Goal: Transaction & Acquisition: Purchase product/service

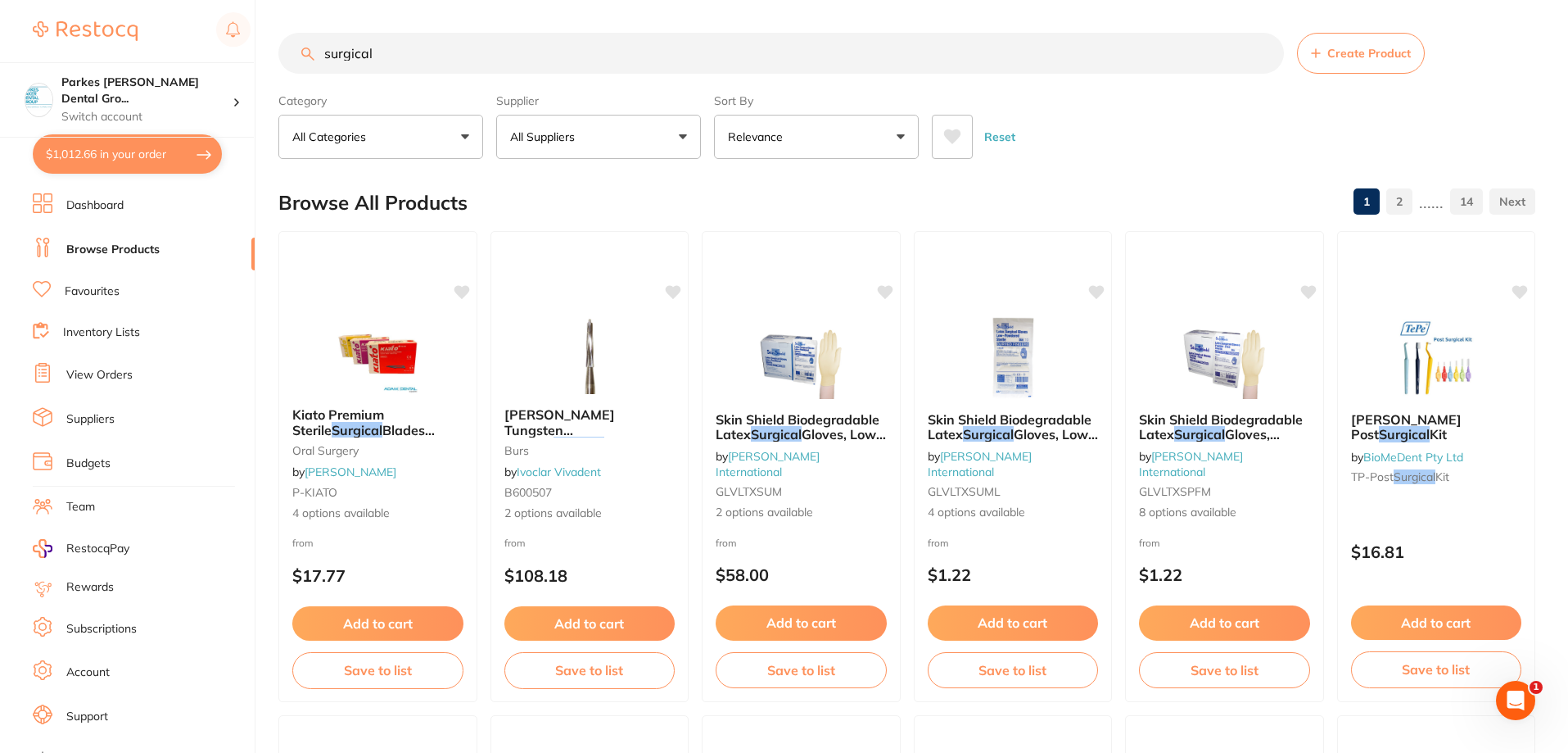
drag, startPoint x: 541, startPoint y: 57, endPoint x: 252, endPoint y: 61, distance: 289.0
click at [252, 61] on div "$1,012.66 Parkes [PERSON_NAME] Dental Gro... Switch account Parkes [PERSON_NAME…" at bounding box center [784, 376] width 1568 height 753
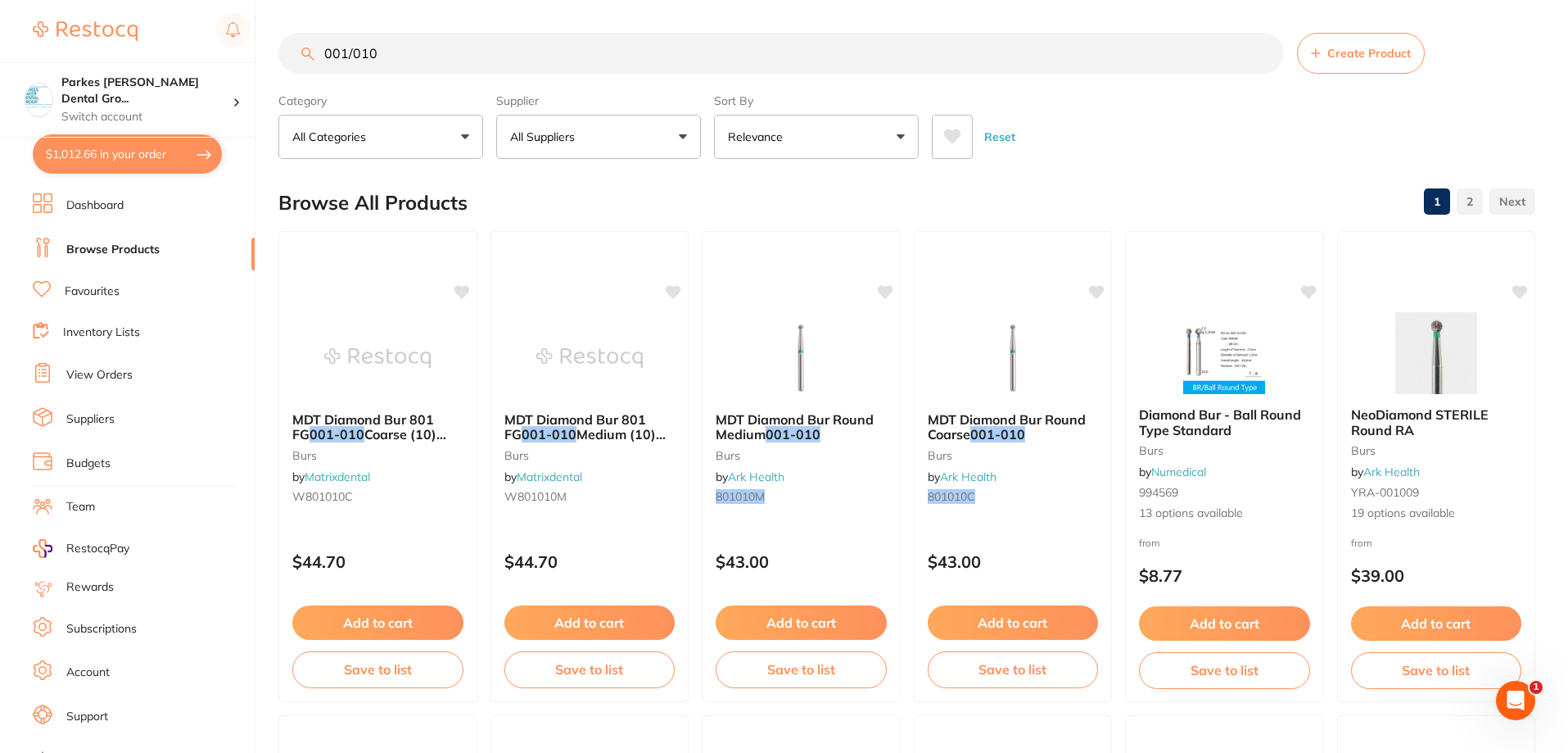
drag, startPoint x: 411, startPoint y: 54, endPoint x: 196, endPoint y: 40, distance: 215.5
click at [196, 40] on div "$1,012.66 Parkes [PERSON_NAME] Dental Gro... Switch account Parkes [PERSON_NAME…" at bounding box center [784, 376] width 1568 height 753
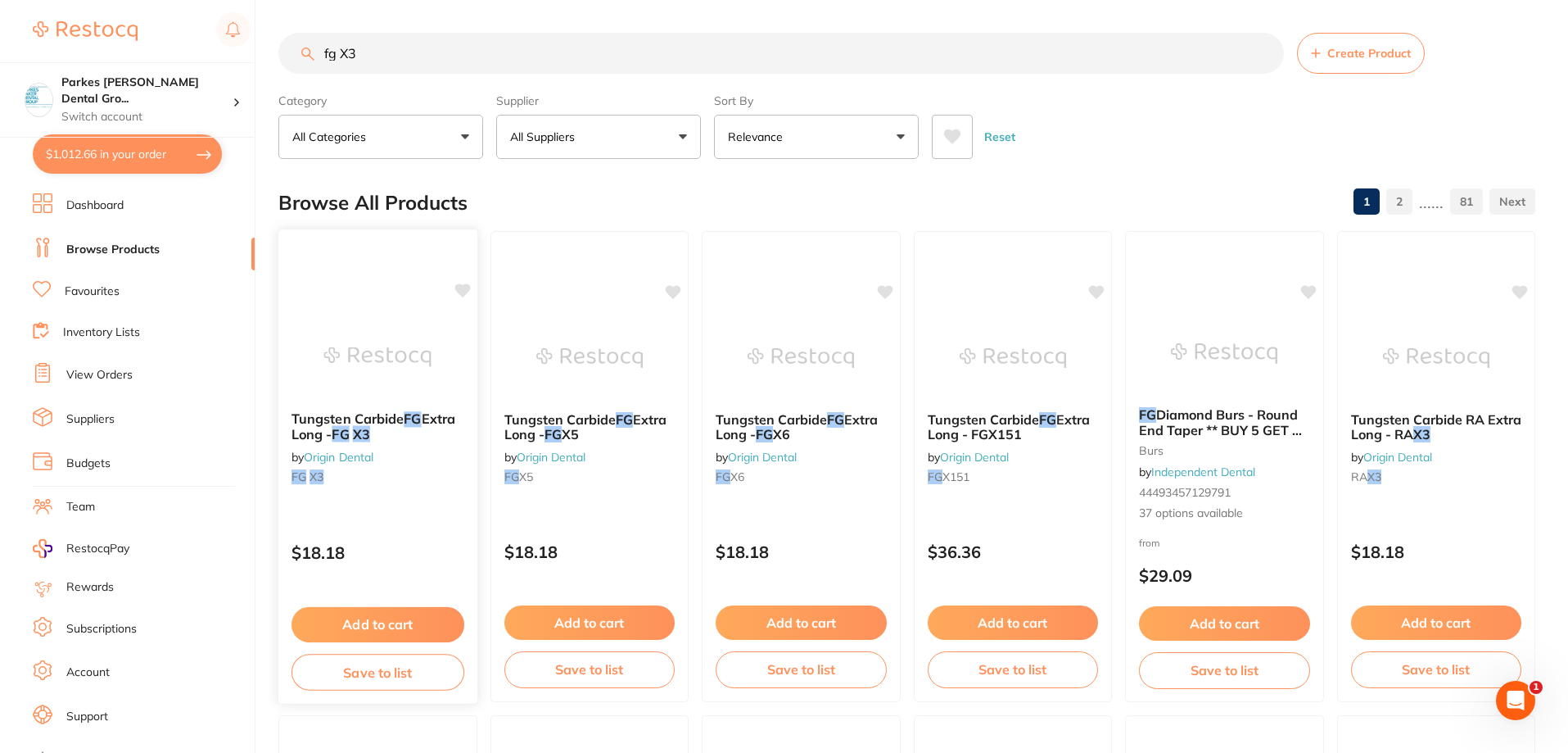
type input "fg X3"
click at [391, 625] on button "Add to cart" at bounding box center [377, 624] width 172 height 36
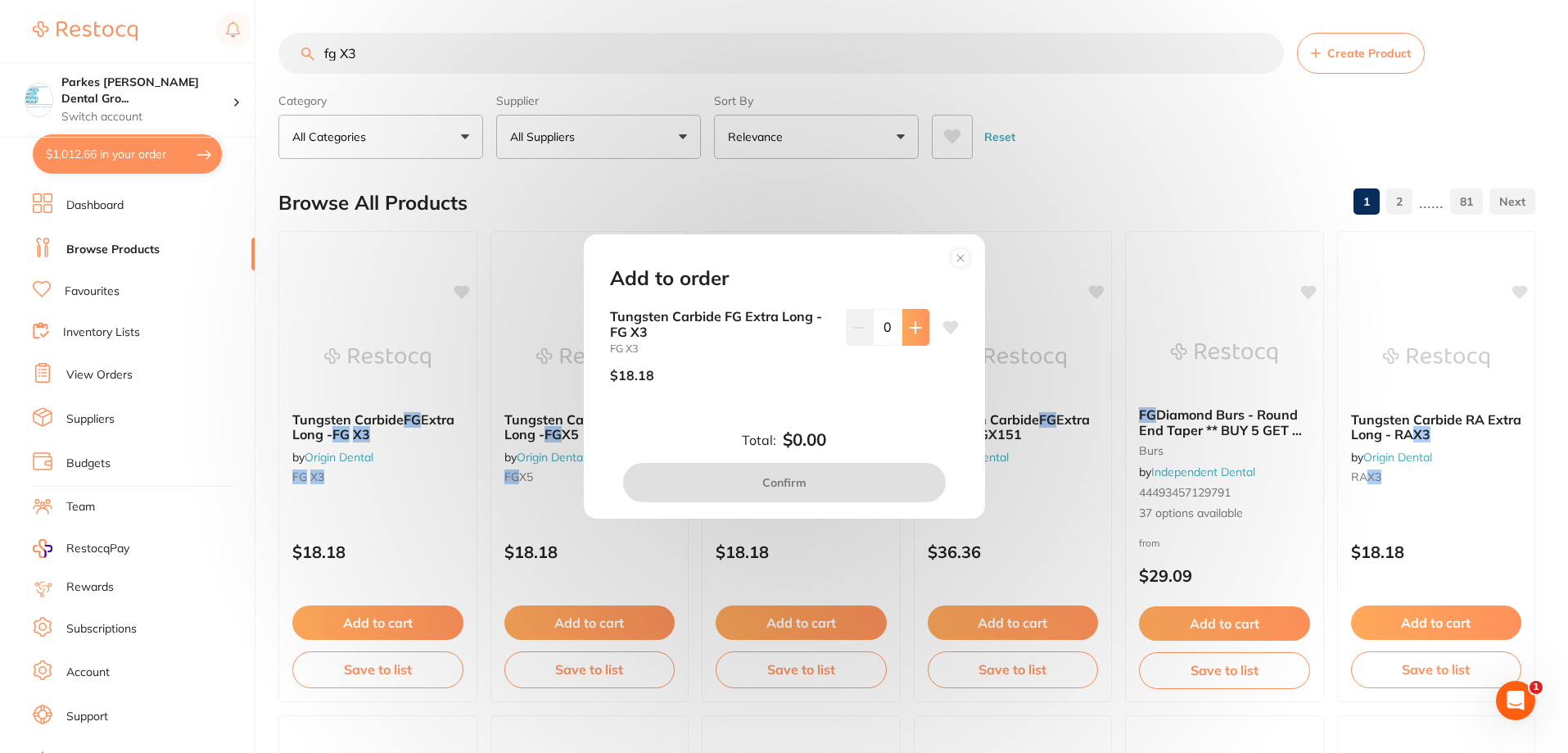
click at [907, 334] on button at bounding box center [916, 327] width 27 height 36
type input "2"
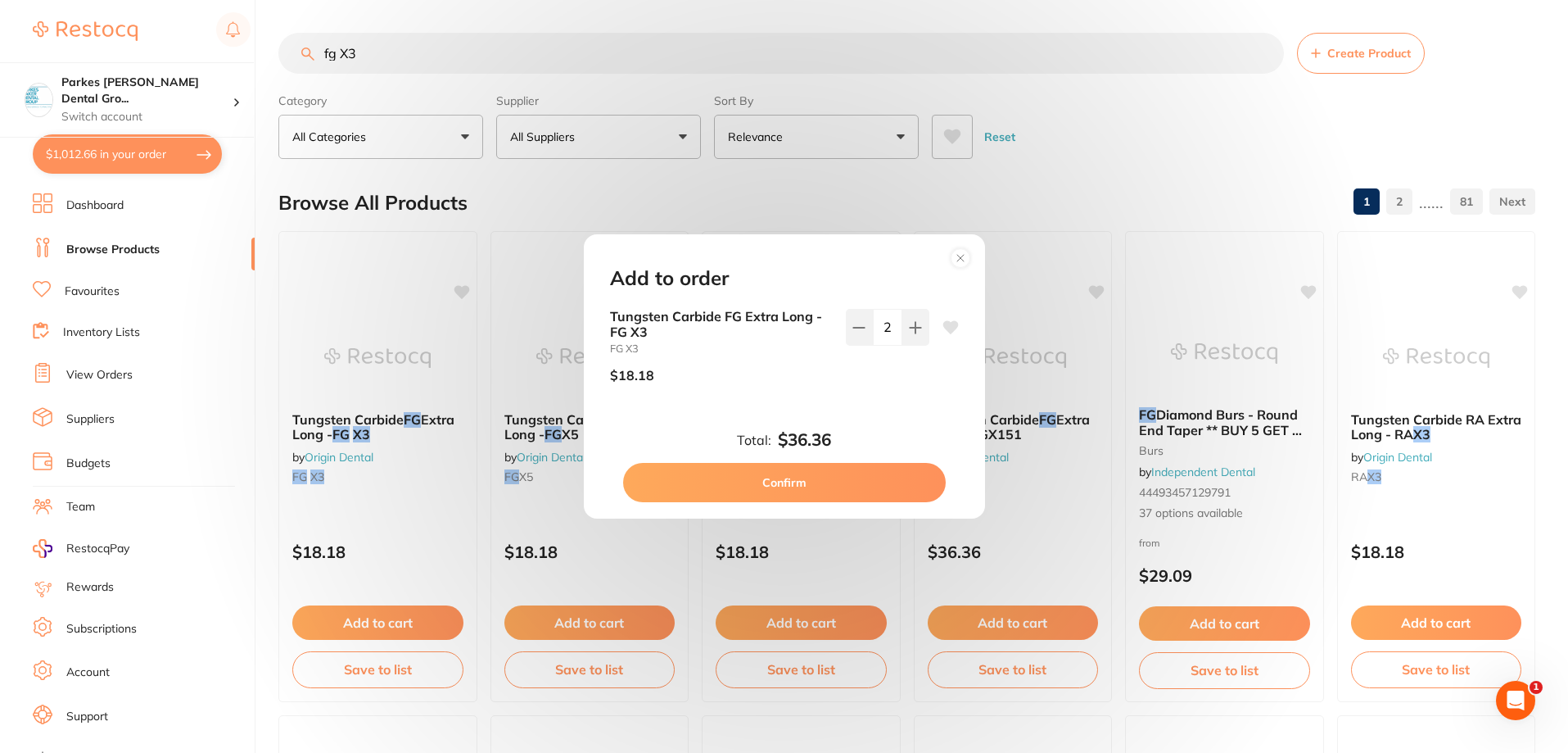
click at [800, 484] on button "Confirm" at bounding box center [784, 483] width 323 height 40
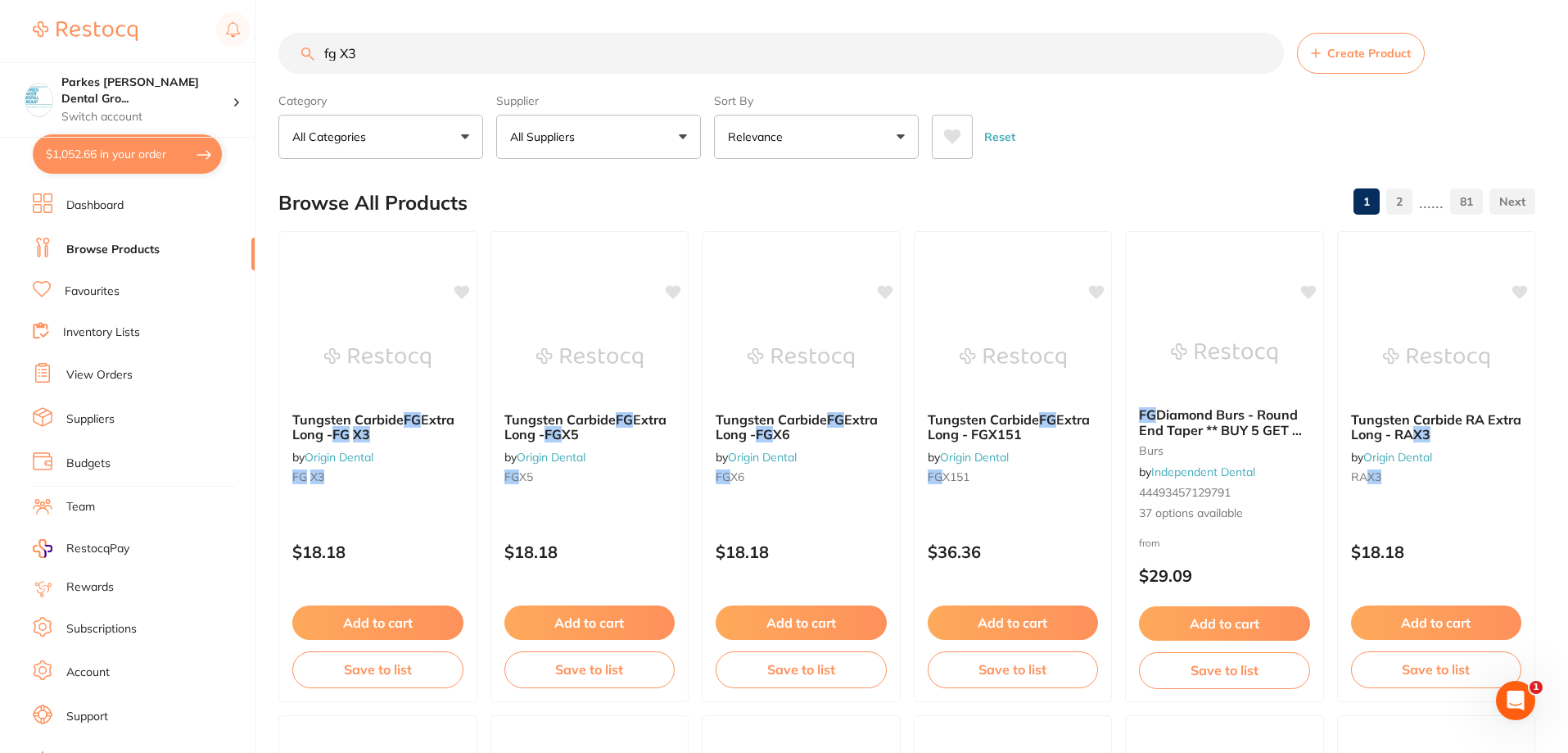
click at [450, 46] on input "fg X3" at bounding box center [781, 54] width 1006 height 41
type input "fg X4"
click at [391, 618] on button "Add to cart" at bounding box center [377, 624] width 172 height 36
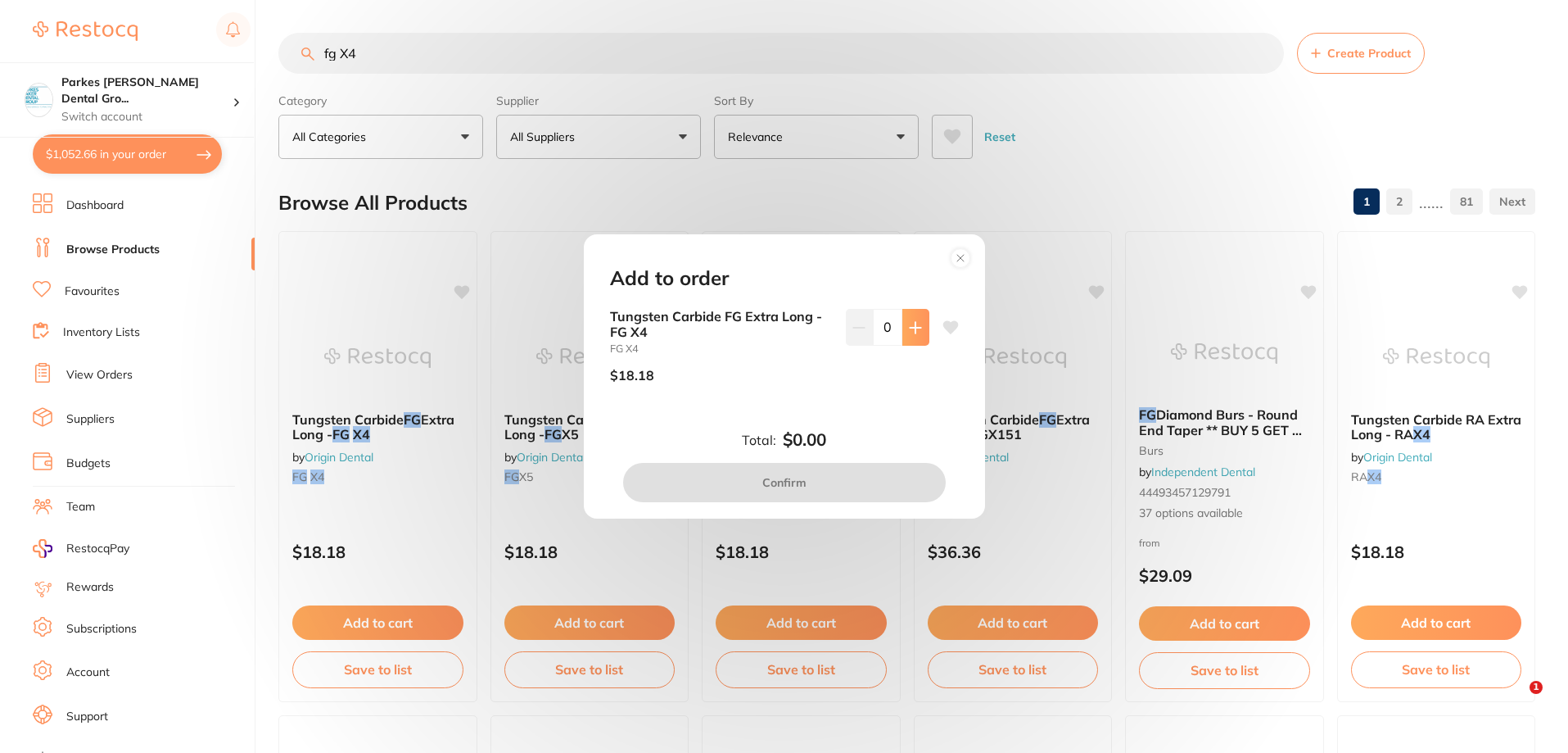
click at [903, 334] on button at bounding box center [916, 327] width 27 height 36
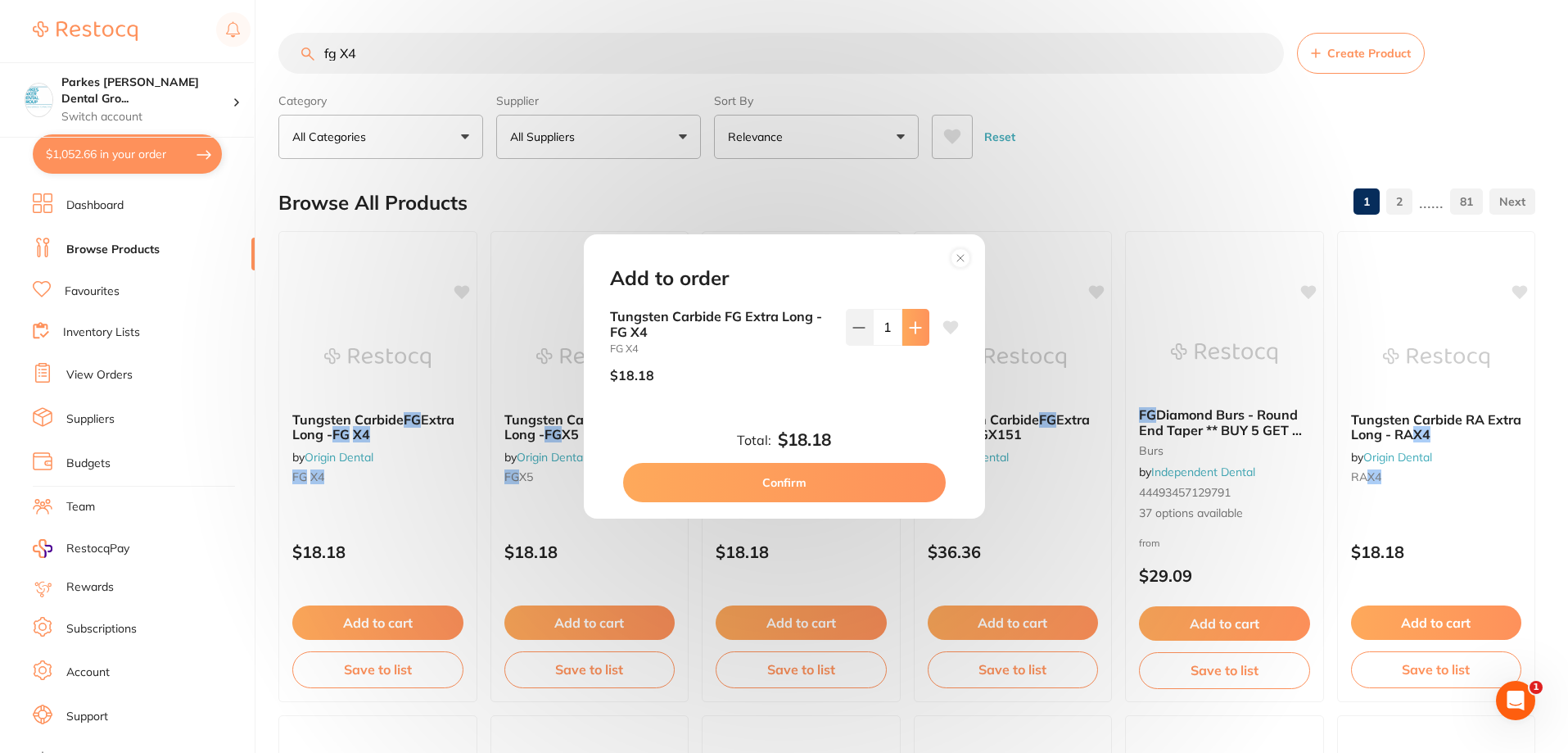
click at [903, 334] on button at bounding box center [916, 327] width 27 height 36
type input "2"
click at [833, 480] on button "Confirm" at bounding box center [784, 483] width 323 height 40
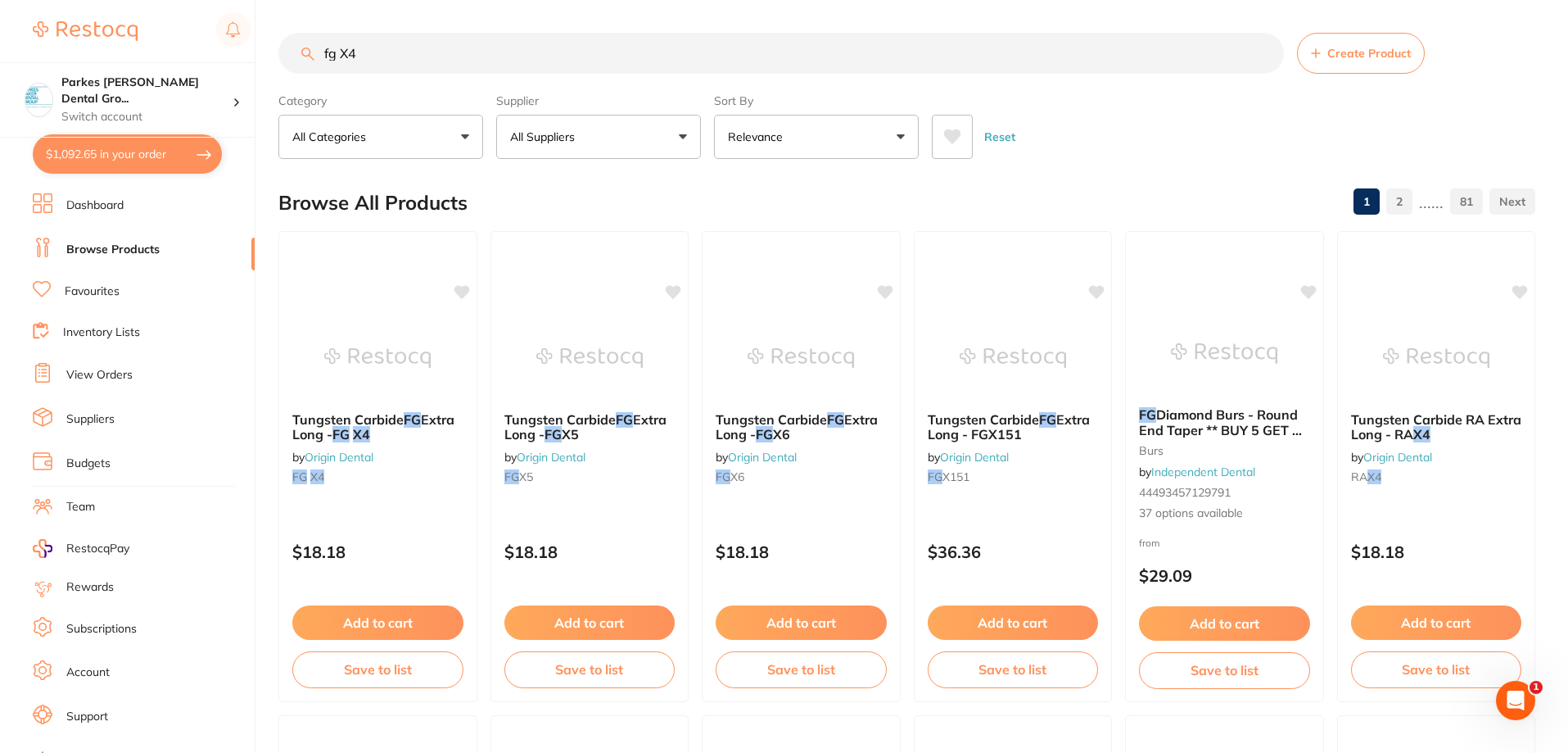
click at [120, 166] on button "$1,092.65 in your order" at bounding box center [127, 154] width 189 height 40
checkbox input "true"
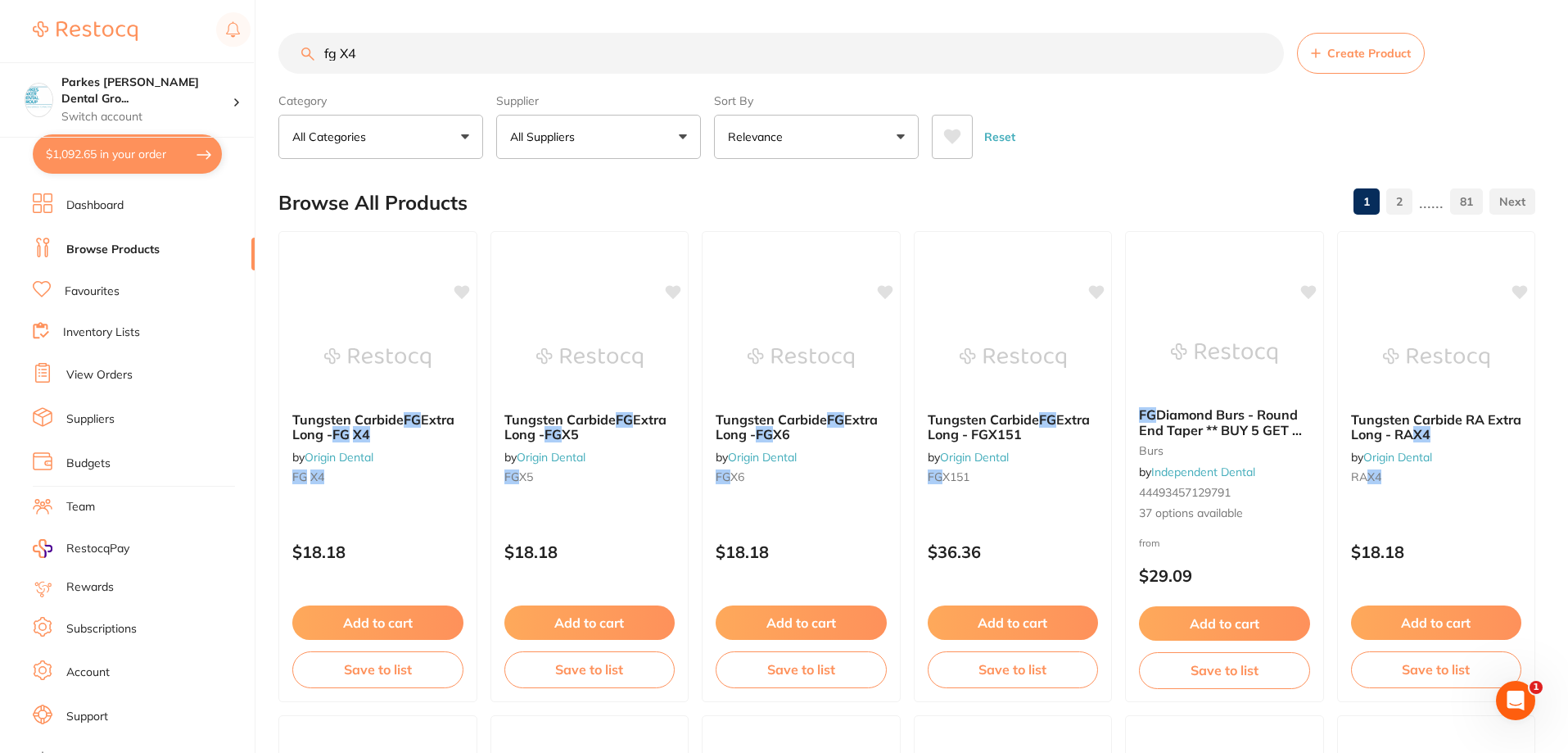
checkbox input "true"
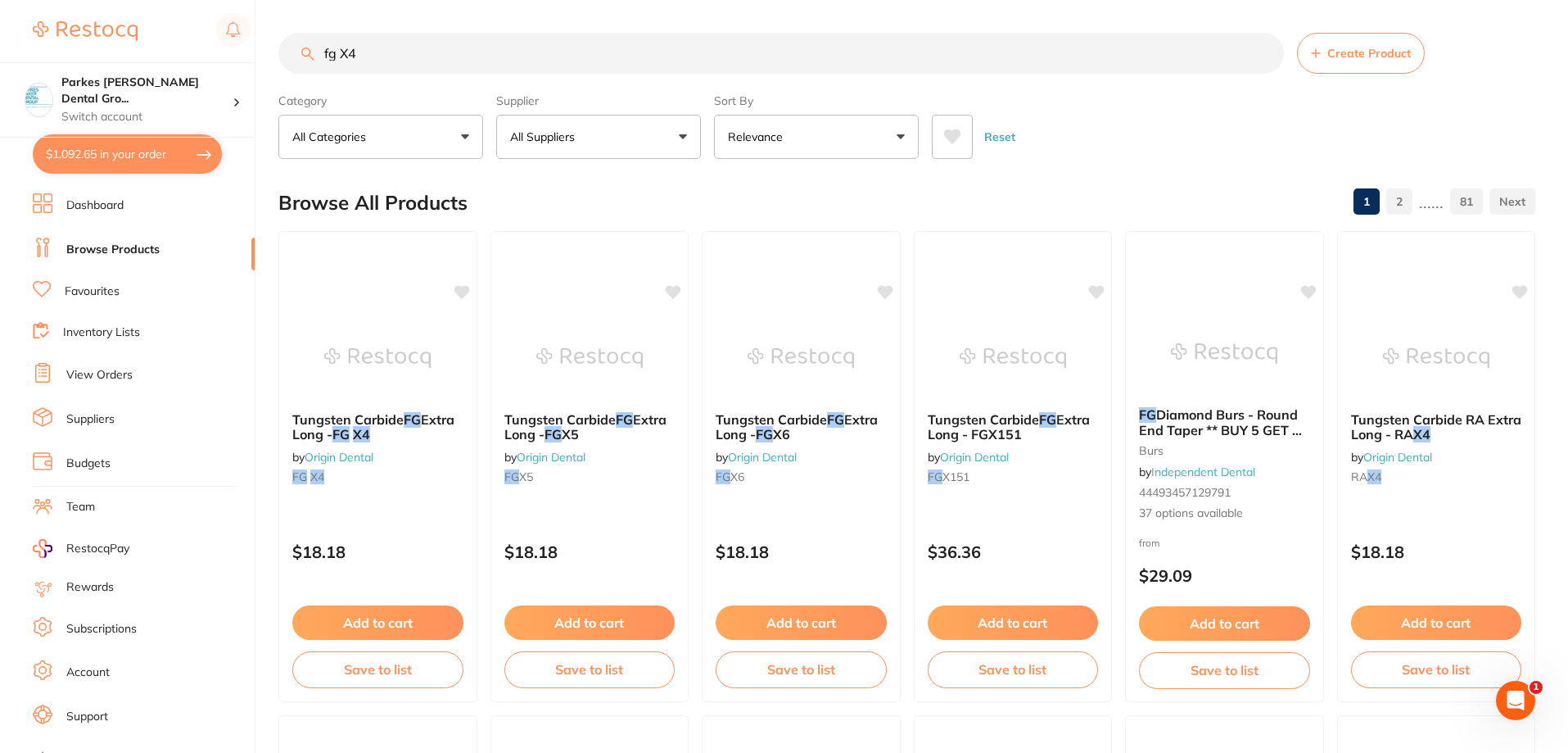
checkbox input "true"
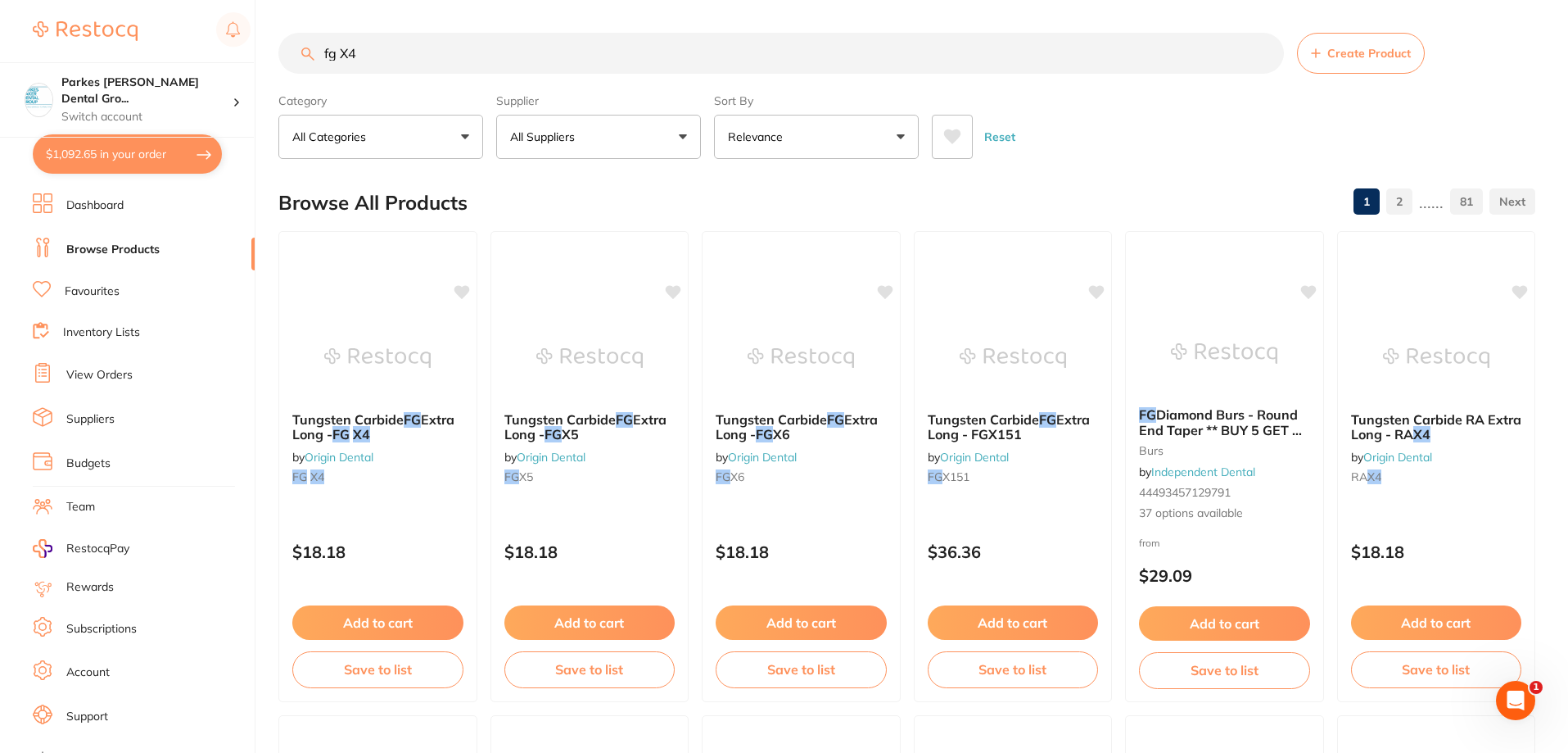
checkbox input "true"
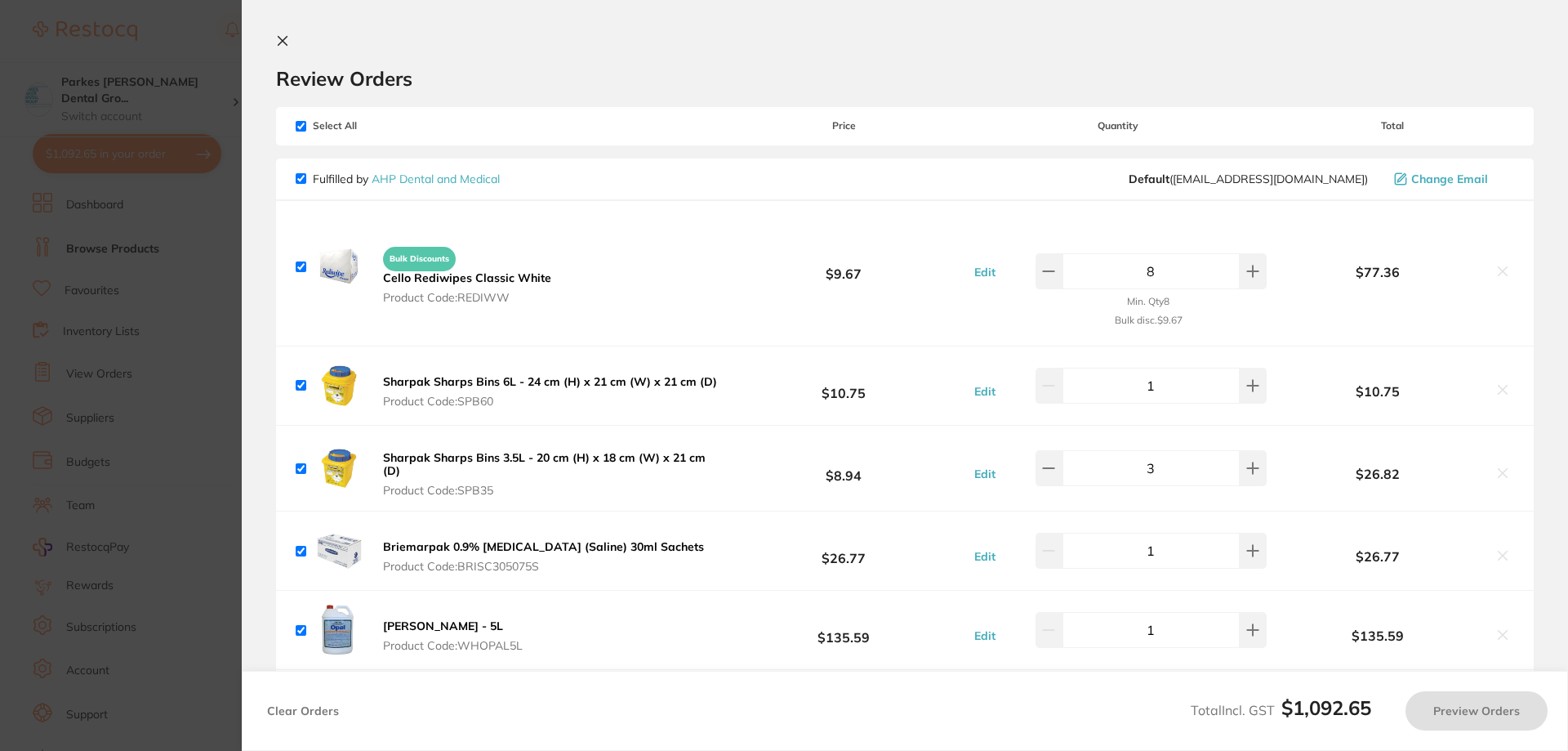
checkbox input "false"
checkbox input "true"
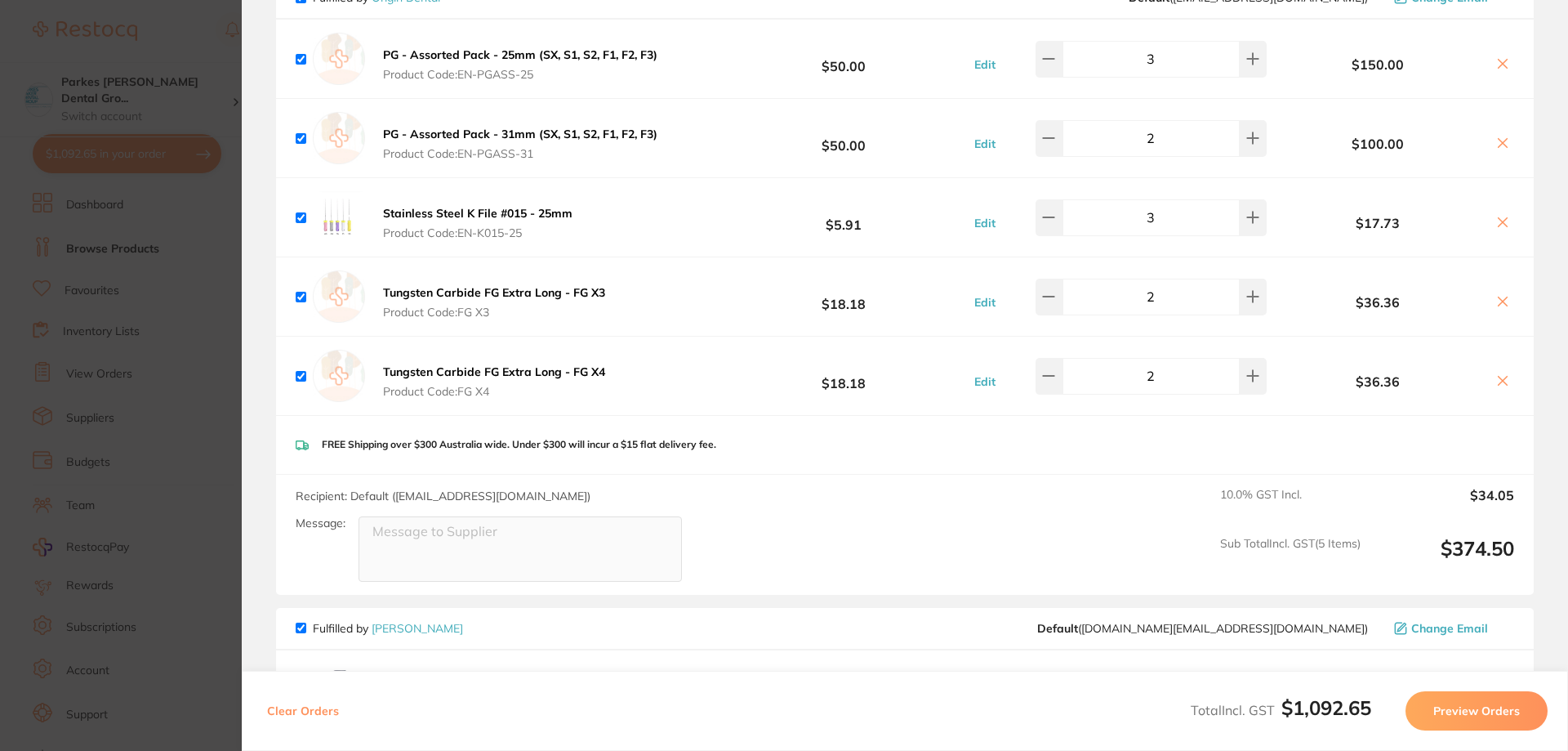
scroll to position [817, 0]
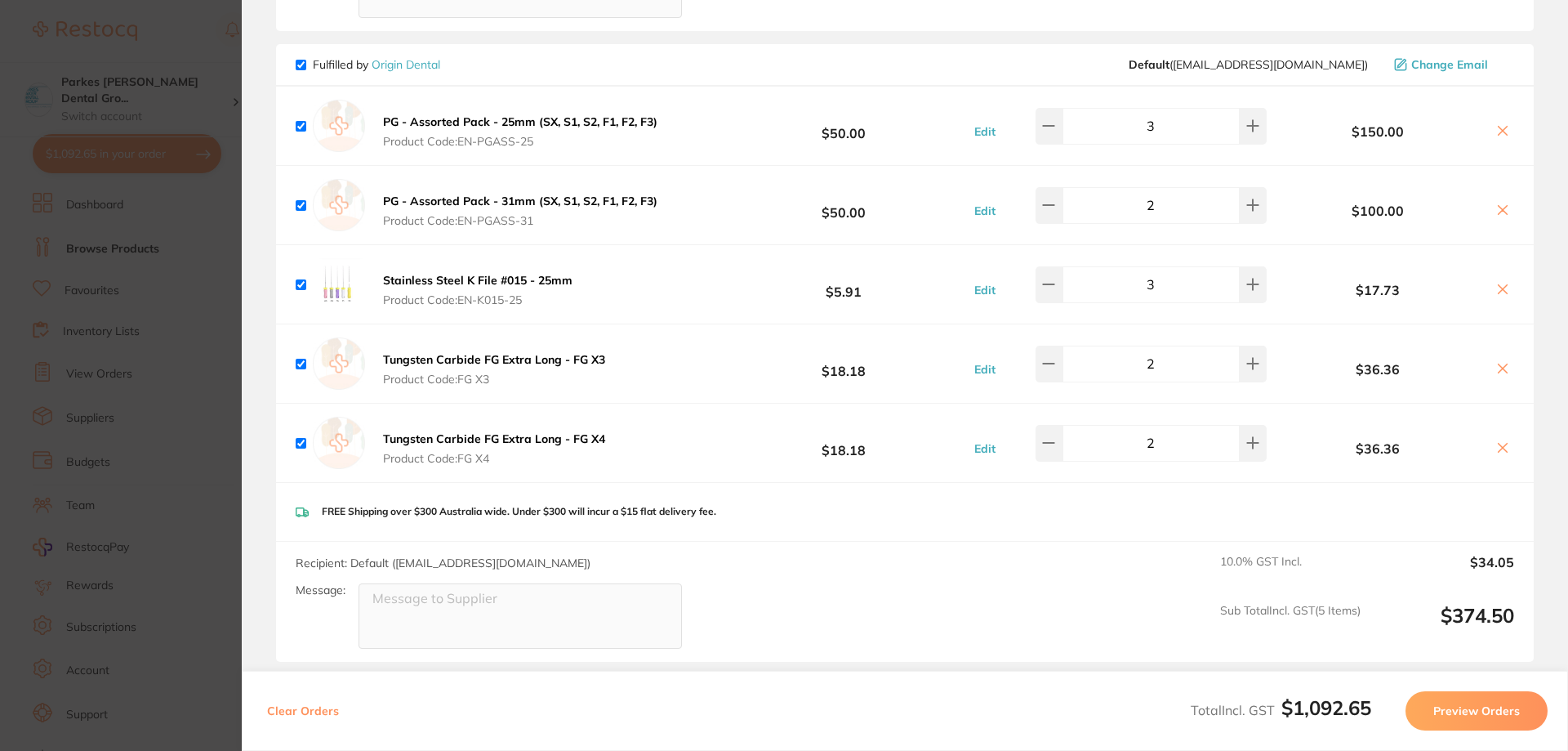
click at [1501, 370] on icon at bounding box center [1503, 369] width 9 height 9
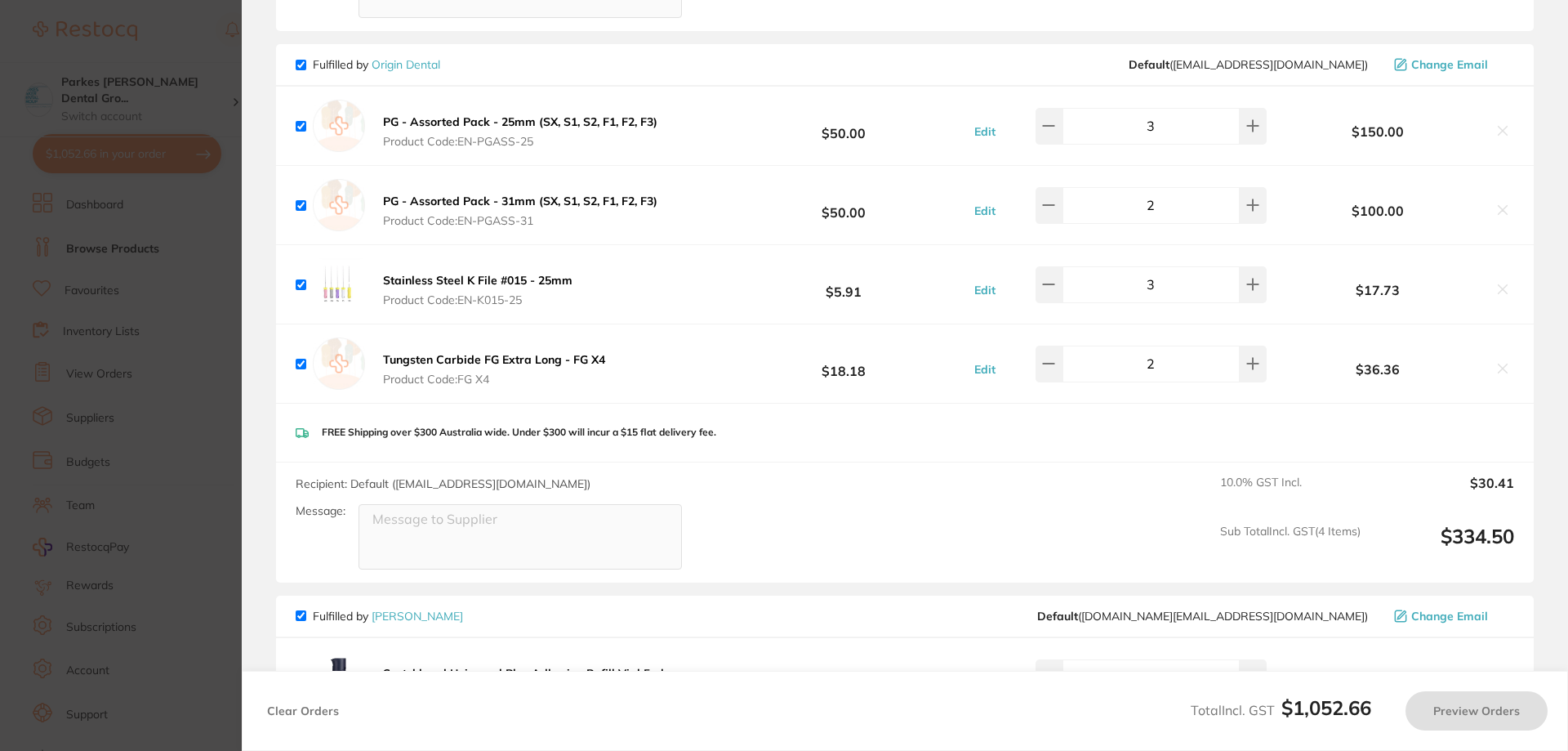
checkbox input "true"
click at [164, 78] on section "Update RRP Set your pre negotiated price for this item. Item Agreed RRP (excl. …" at bounding box center [784, 376] width 1568 height 751
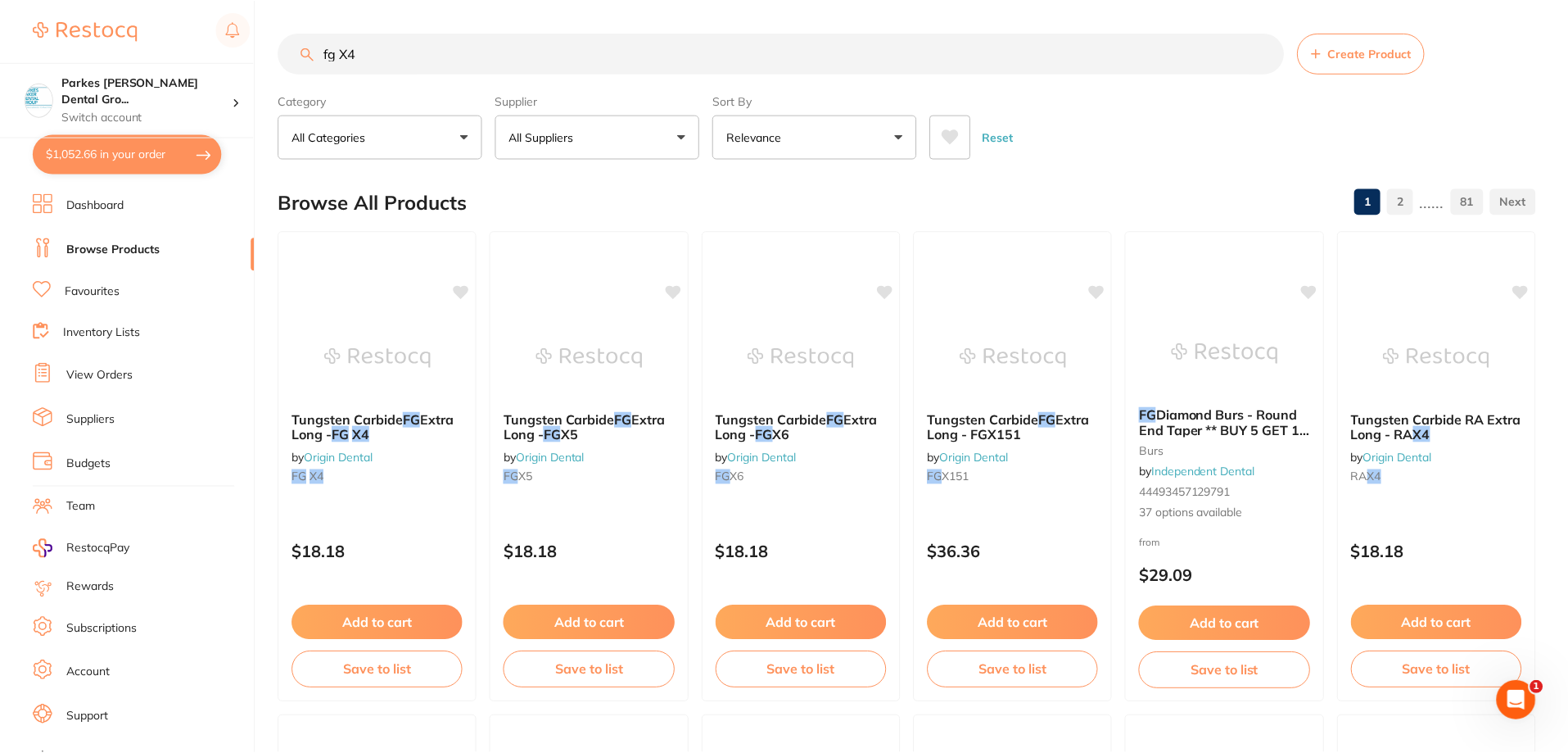
scroll to position [1, 0]
click at [384, 40] on input "fg X4" at bounding box center [781, 53] width 1006 height 41
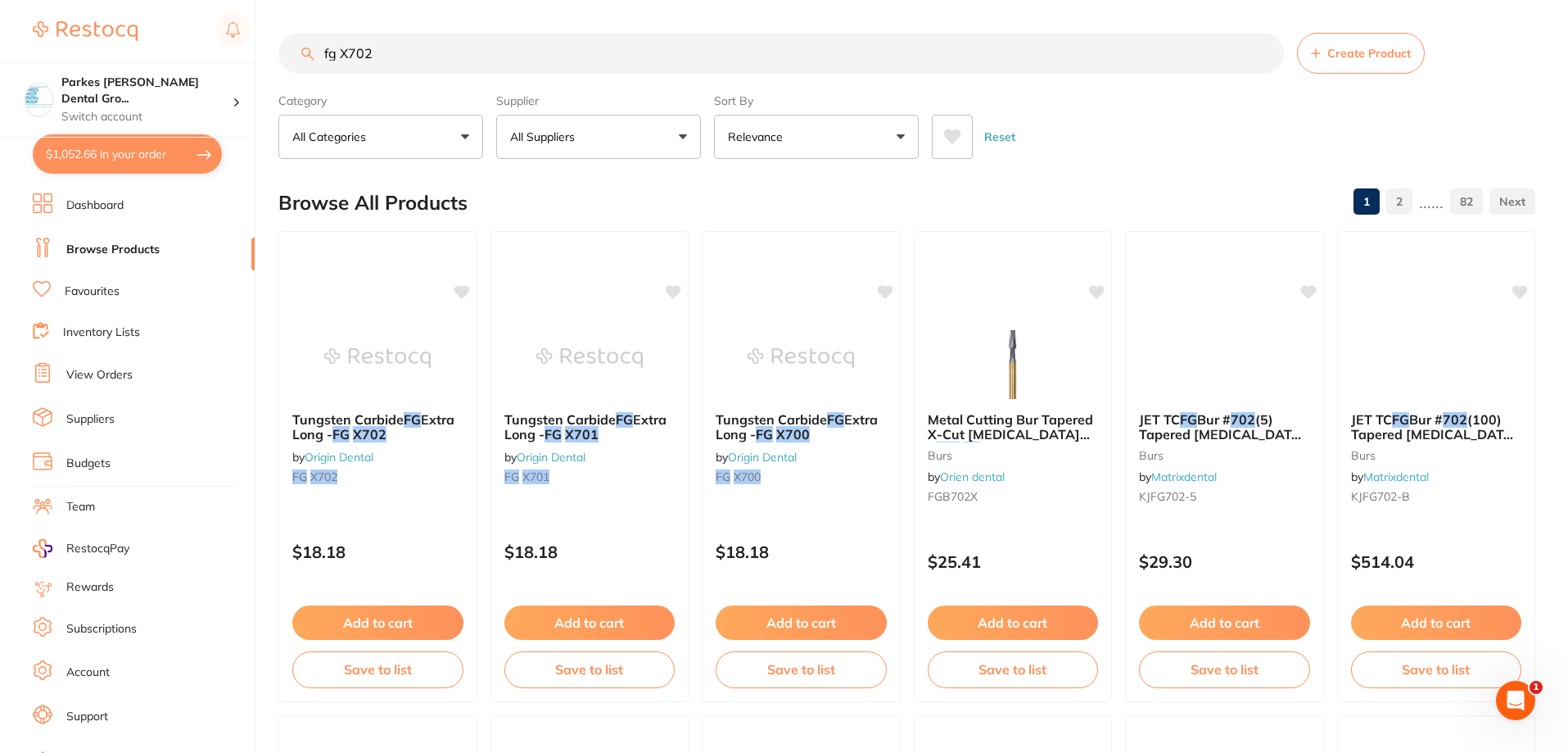
scroll to position [0, 0]
type input "fg X702"
click at [385, 624] on button "Add to cart" at bounding box center [377, 624] width 172 height 36
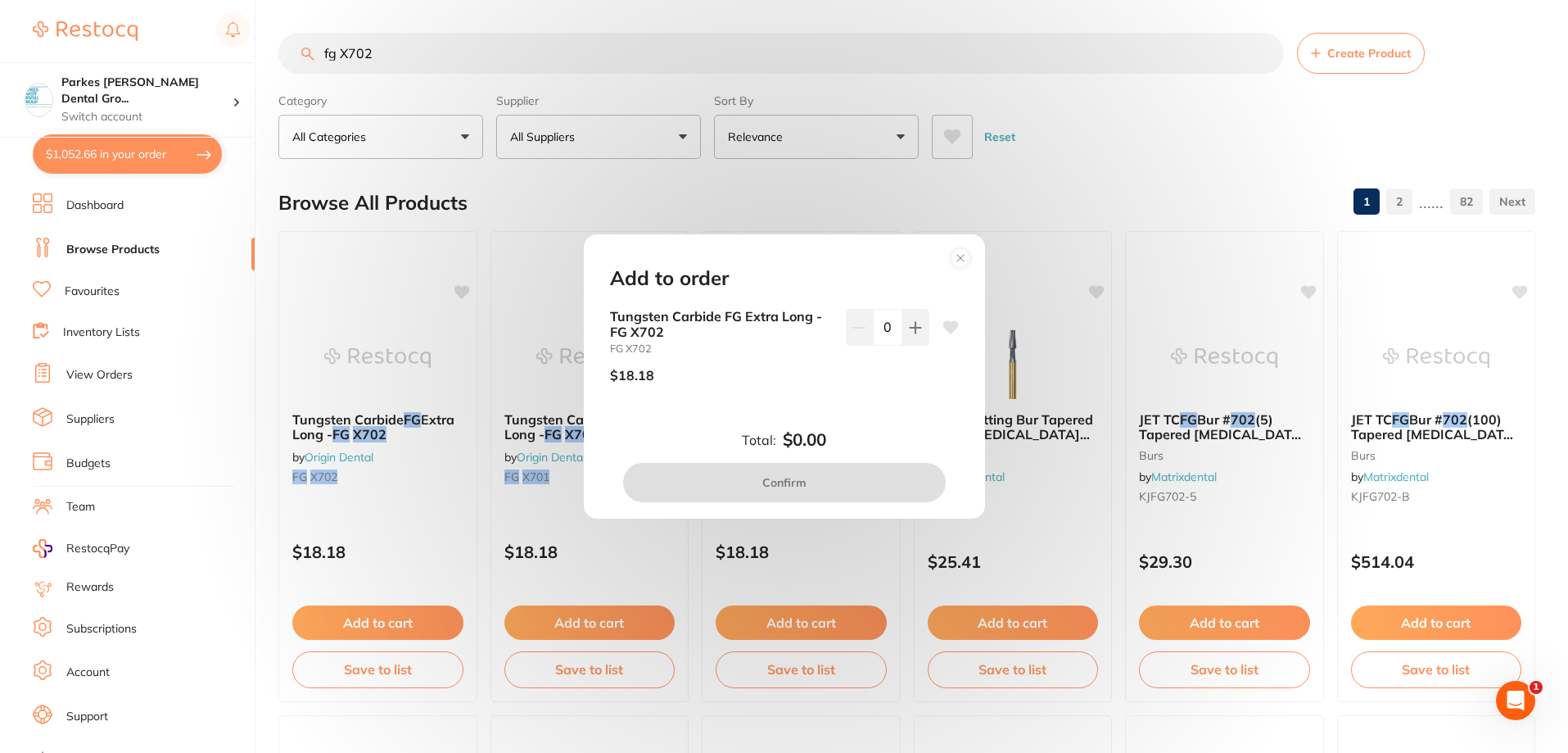
click at [917, 348] on div "0" at bounding box center [887, 352] width 83 height 87
click at [914, 336] on button at bounding box center [916, 327] width 27 height 36
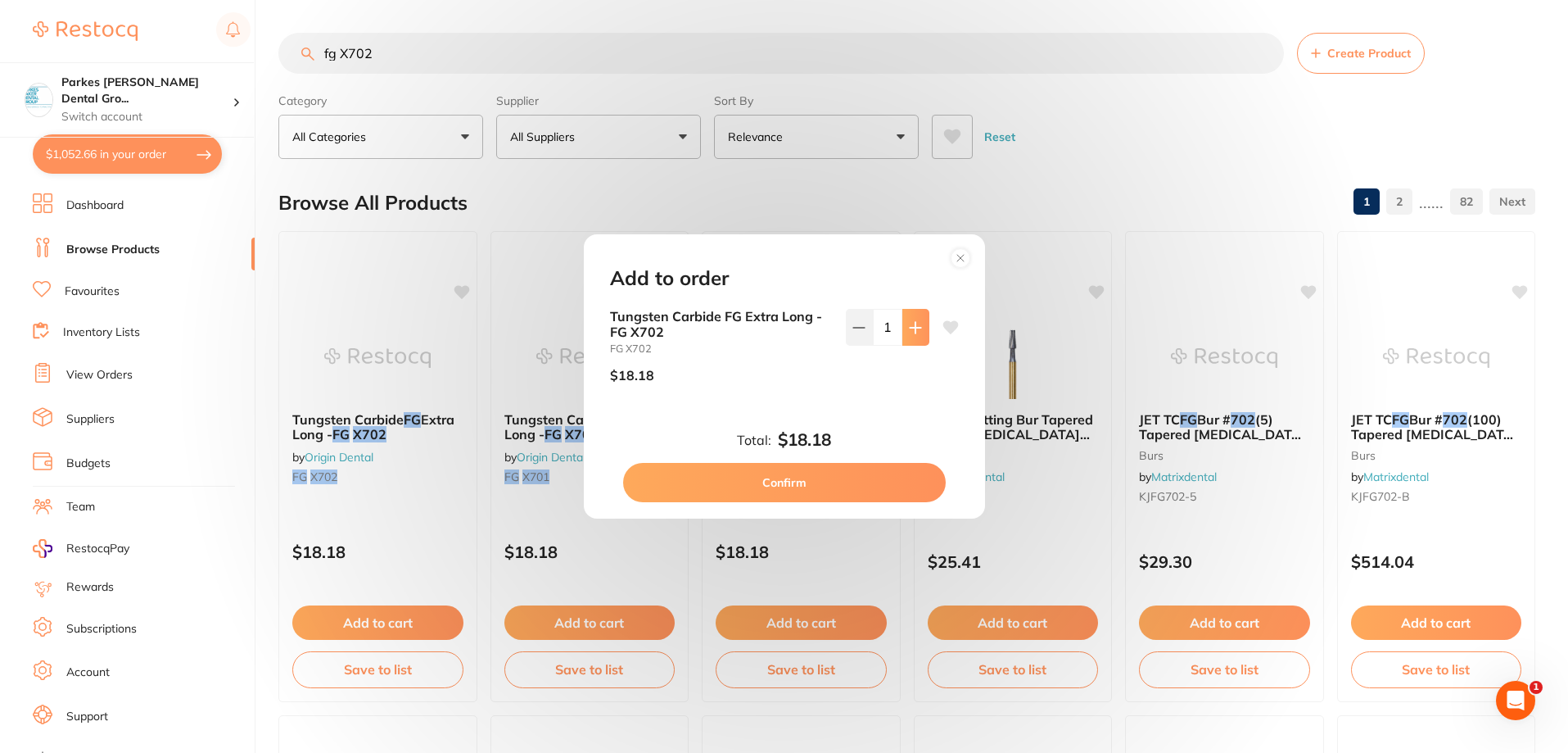
click at [914, 336] on button at bounding box center [916, 327] width 27 height 36
type input "2"
click at [840, 485] on button "Confirm" at bounding box center [784, 483] width 323 height 40
checkbox input "false"
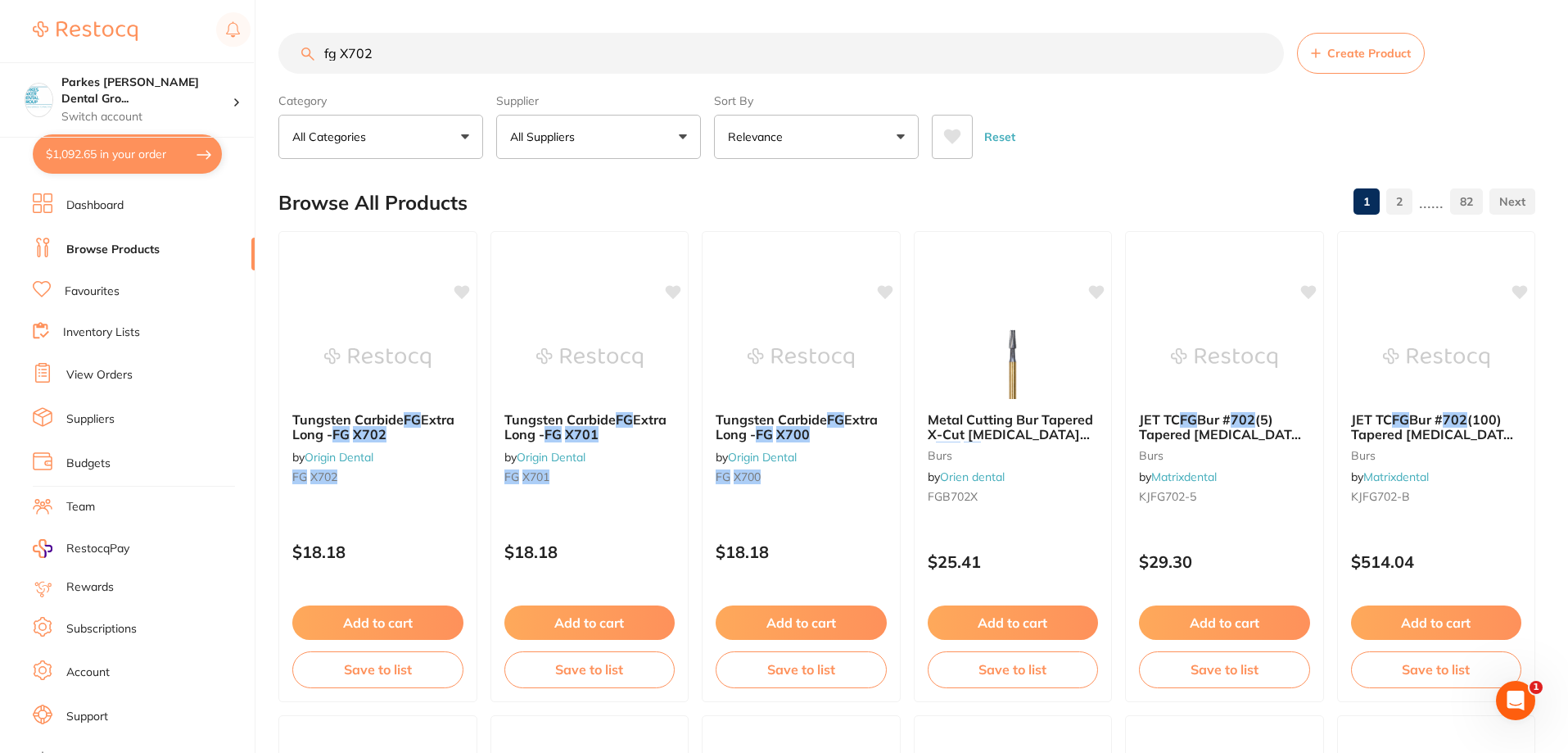
click at [406, 46] on input "fg X702" at bounding box center [781, 54] width 1006 height 41
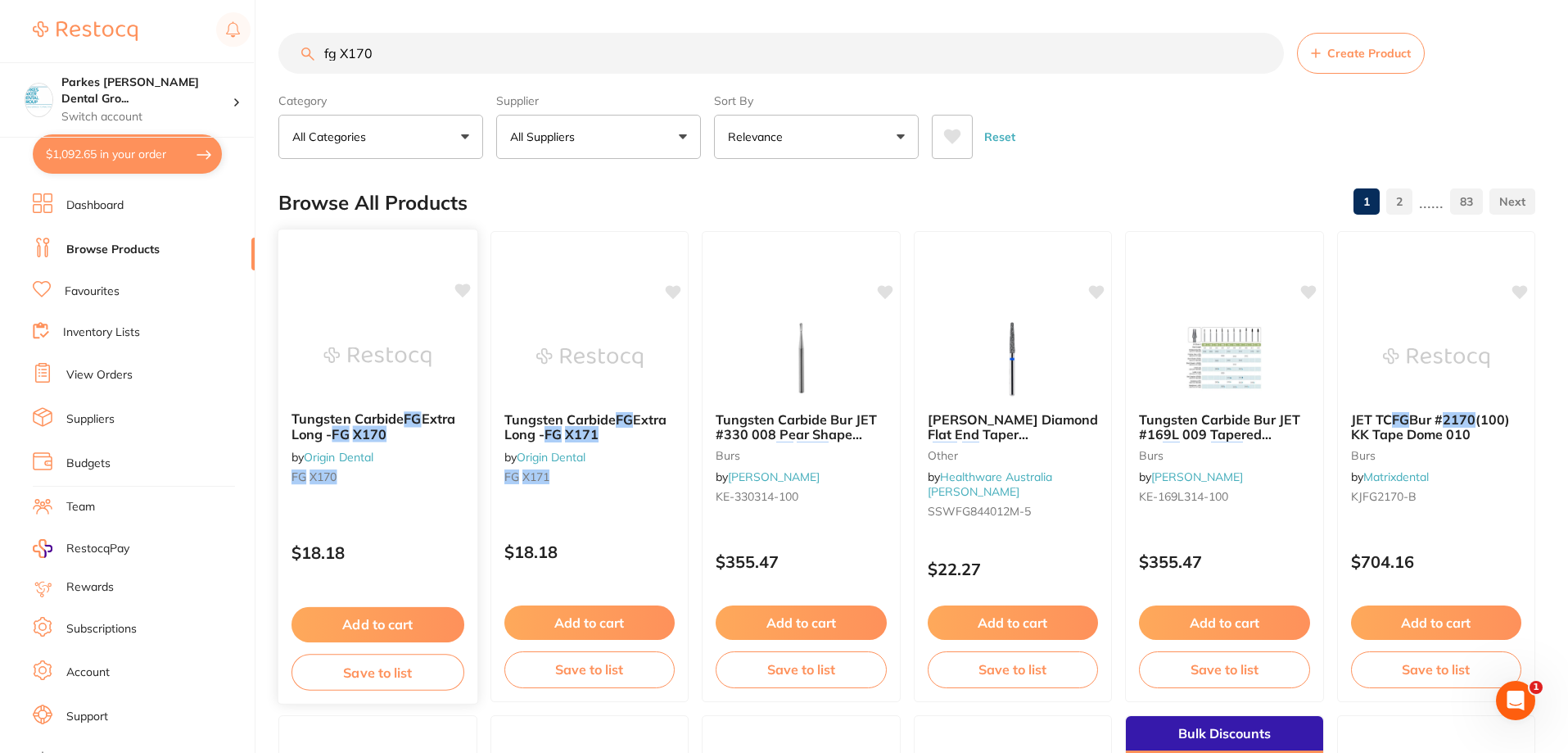
type input "fg X170"
click at [404, 622] on button "Add to cart" at bounding box center [377, 624] width 172 height 36
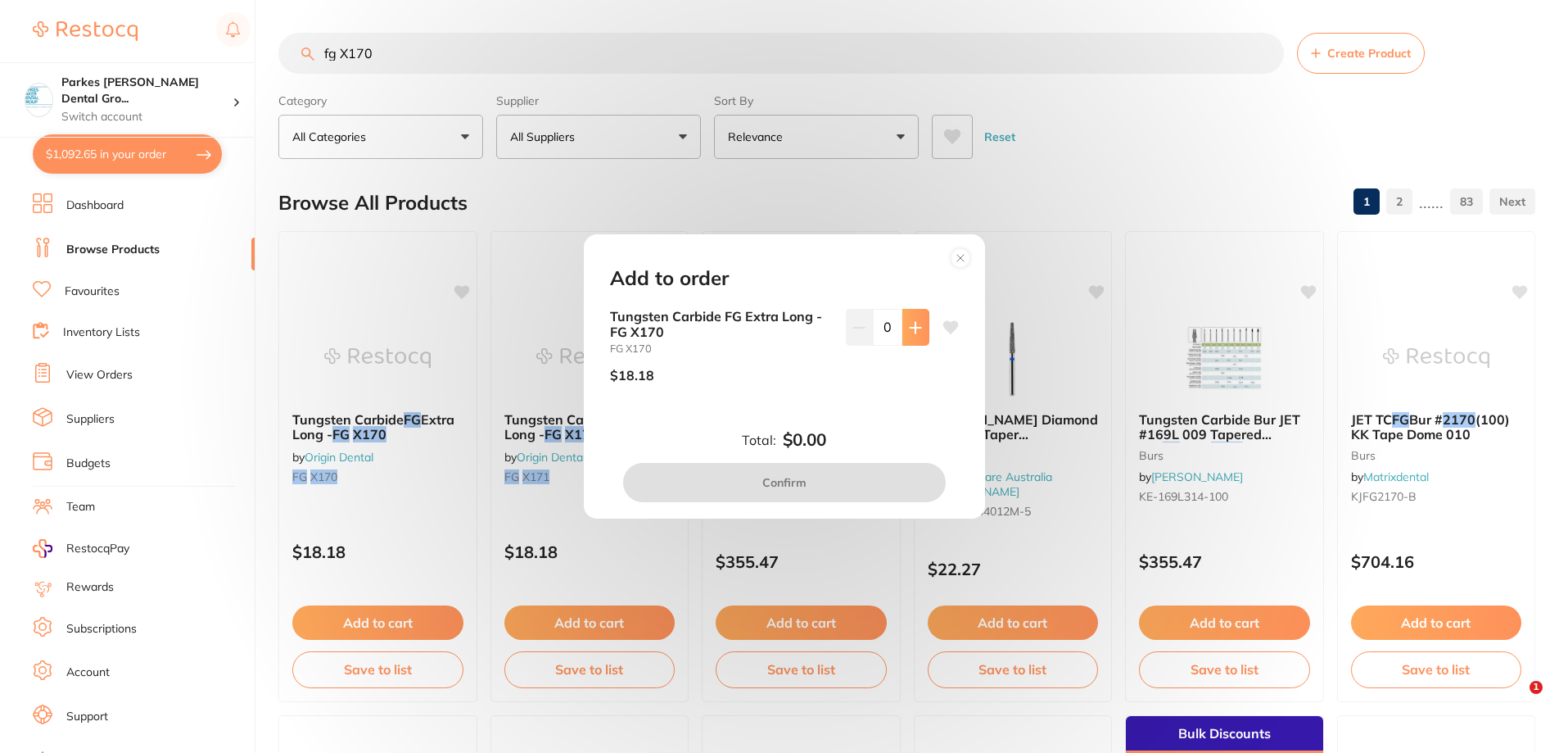
click at [915, 333] on icon at bounding box center [915, 328] width 13 height 13
type input "2"
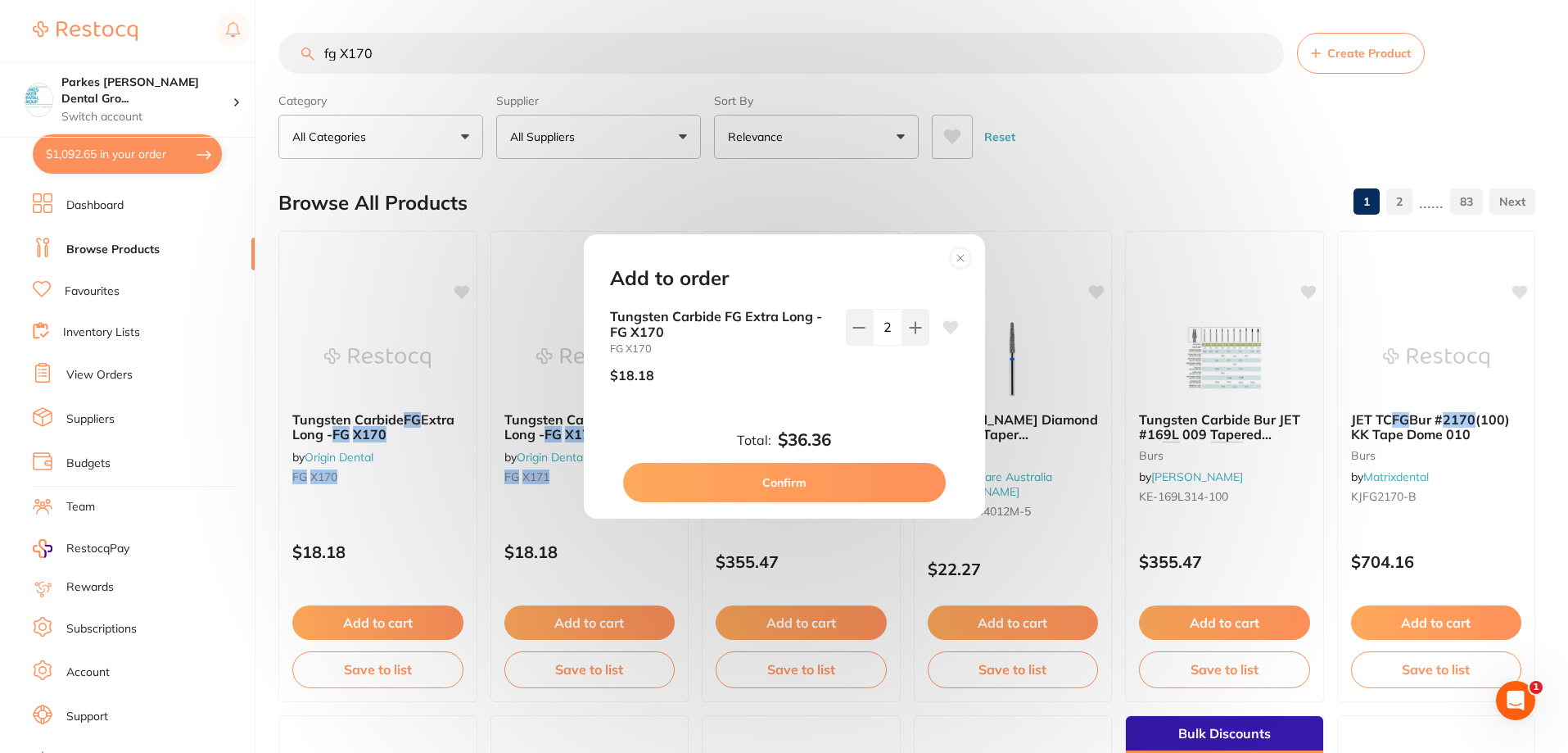
click at [822, 489] on button "Confirm" at bounding box center [784, 483] width 323 height 40
